Goal: Navigation & Orientation: Find specific page/section

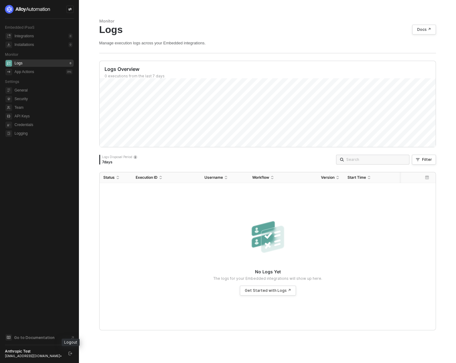
click at [68, 352] on icon "logout" at bounding box center [70, 354] width 4 height 4
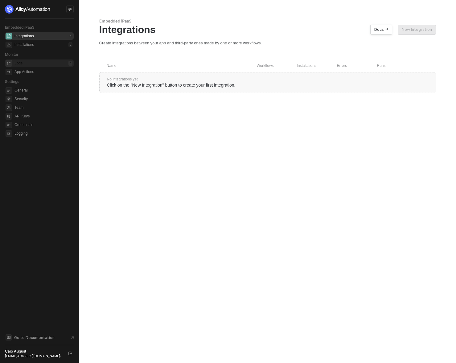
click at [22, 62] on div "Logs" at bounding box center [18, 63] width 8 height 5
